Goal: Task Accomplishment & Management: Manage account settings

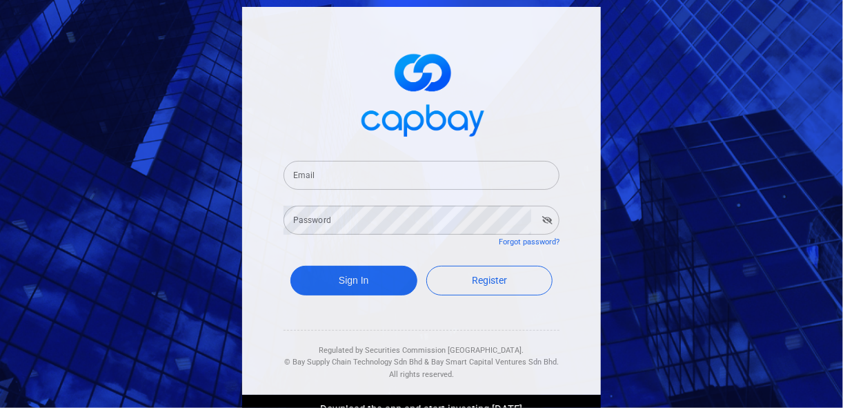
click at [342, 176] on input "Email" at bounding box center [421, 175] width 276 height 29
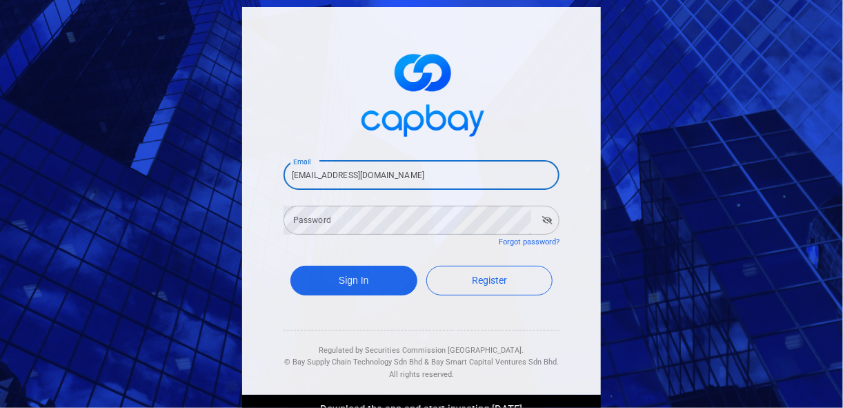
type input "[EMAIL_ADDRESS][DOMAIN_NAME]"
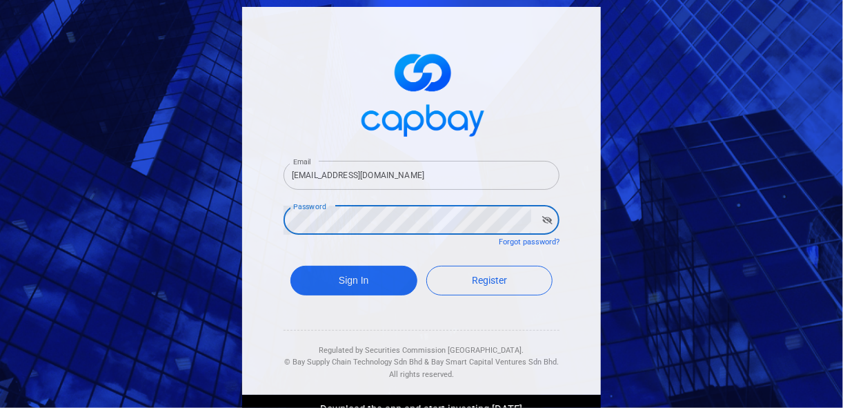
click at [290, 266] on button "Sign In" at bounding box center [353, 281] width 127 height 30
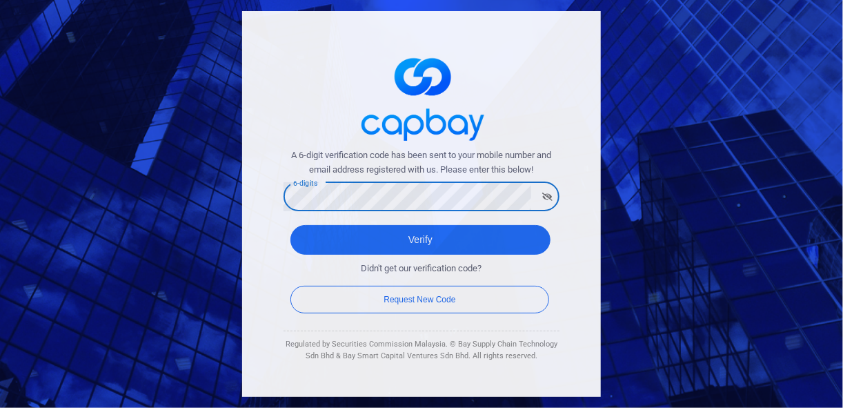
click at [290, 225] on button "Verify" at bounding box center [420, 240] width 260 height 30
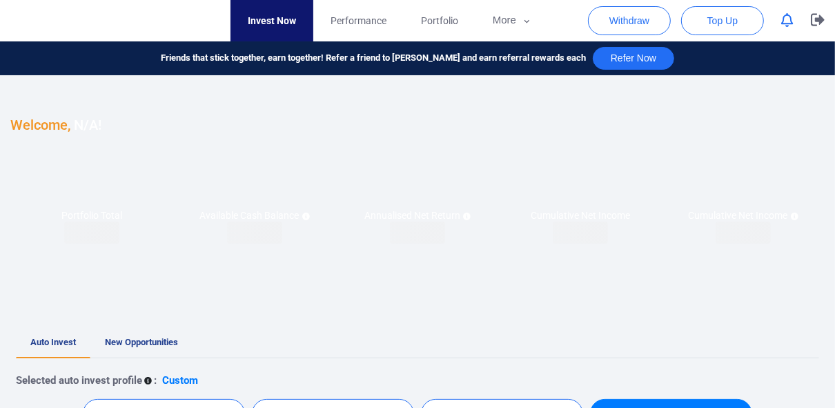
checkbox input "true"
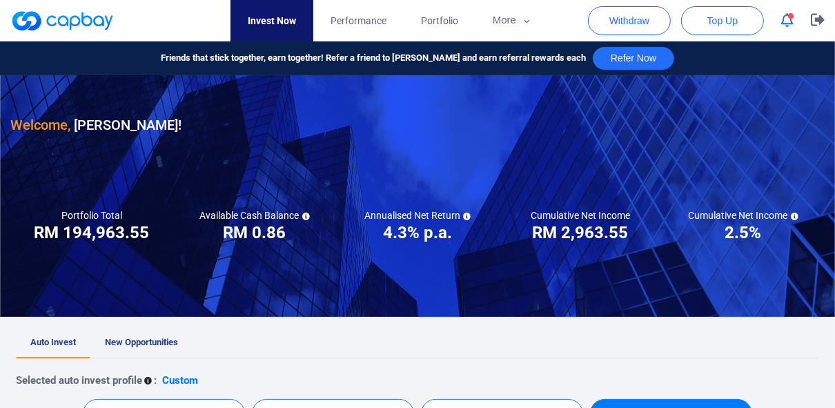
click at [785, 21] on icon "button" at bounding box center [787, 20] width 12 height 14
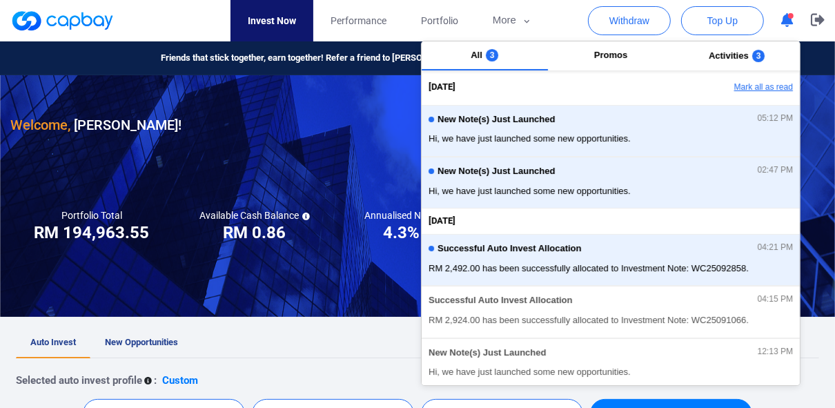
click at [750, 88] on button "Mark all as read" at bounding box center [725, 87] width 148 height 23
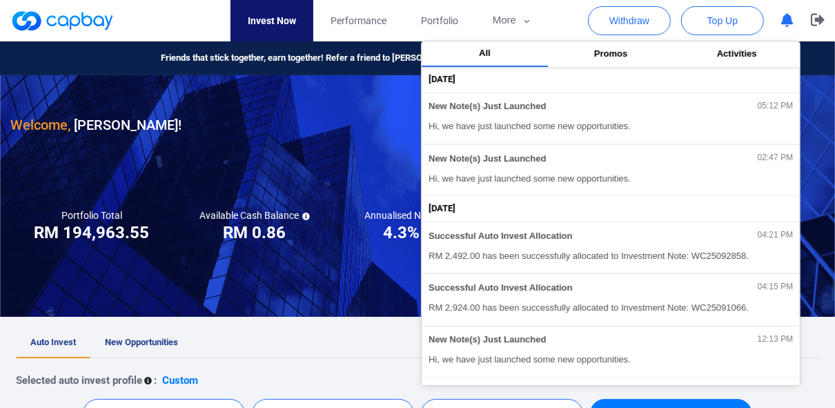
click at [567, 14] on nav "Invest Now Performance Portfolio More Transaction My Statements My Profile FAQs…" at bounding box center [390, 20] width 814 height 41
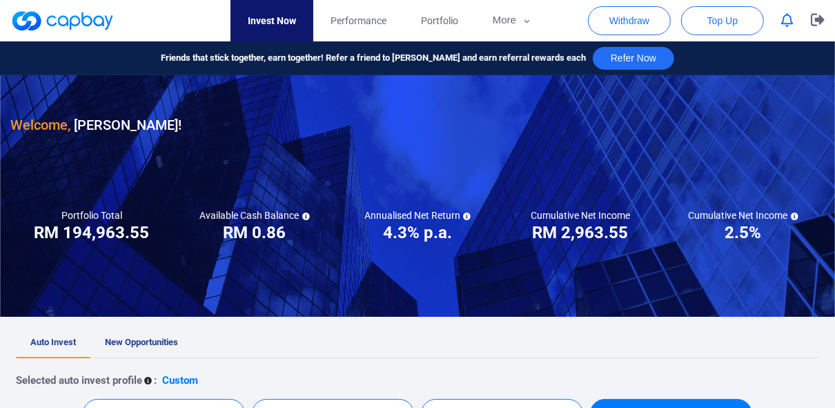
click at [819, 20] on icon "button" at bounding box center [817, 20] width 14 height 12
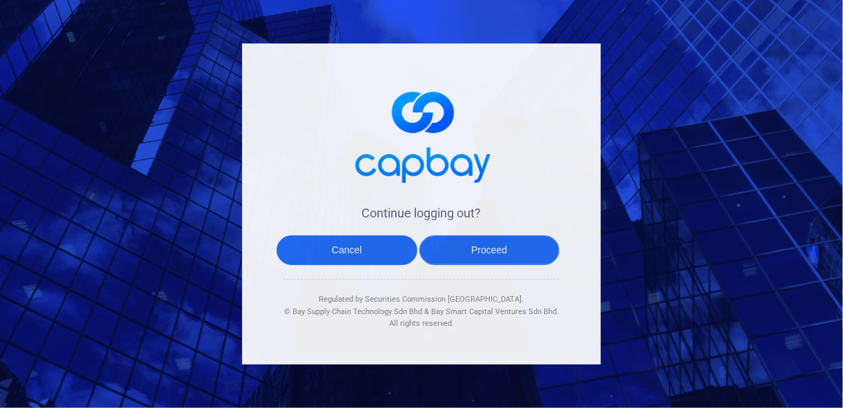
click at [466, 255] on button "Proceed" at bounding box center [489, 250] width 141 height 30
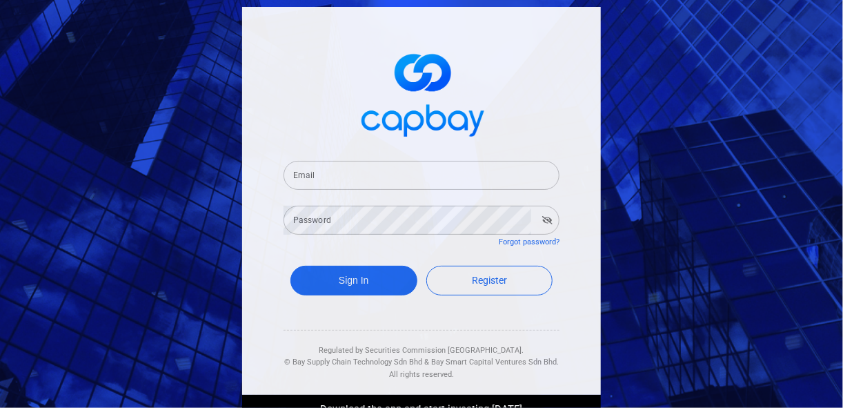
click at [368, 172] on input "Email" at bounding box center [421, 175] width 276 height 29
